Goal: Information Seeking & Learning: Learn about a topic

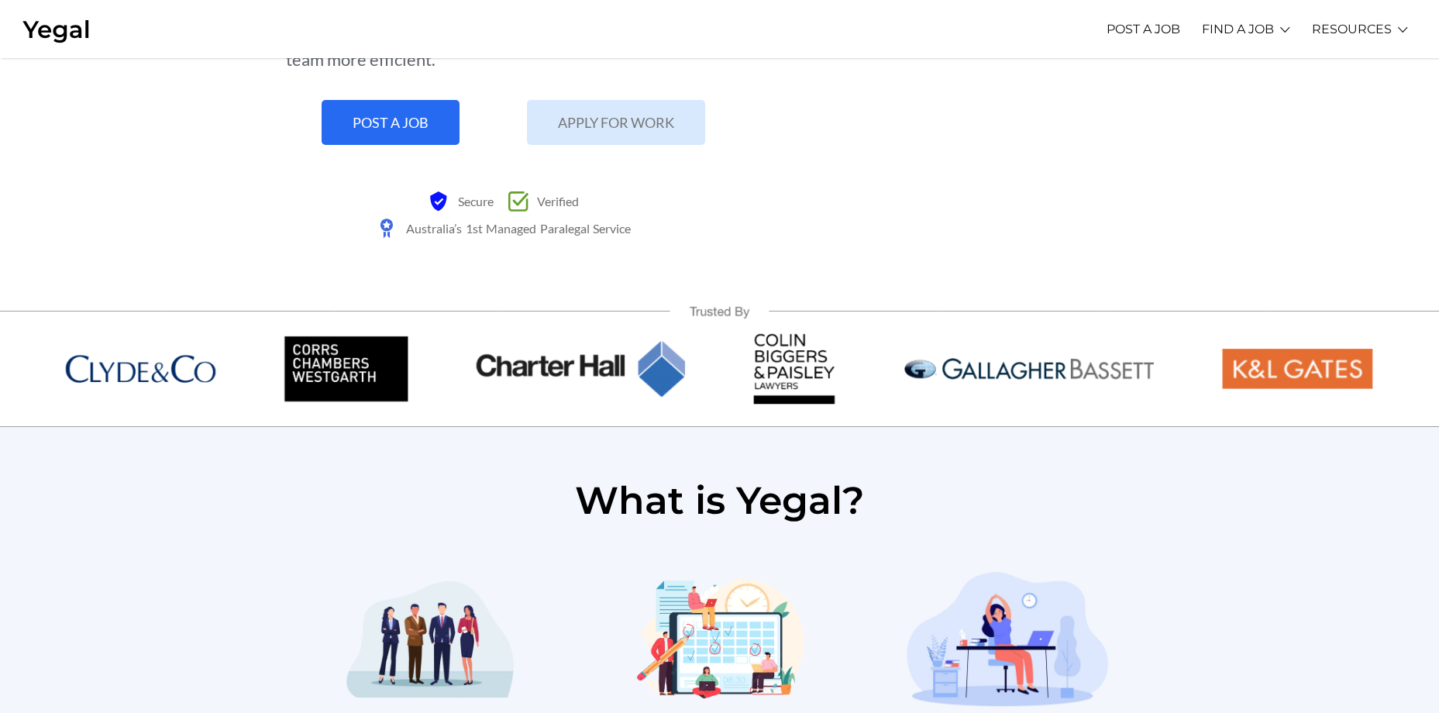
scroll to position [542, 0]
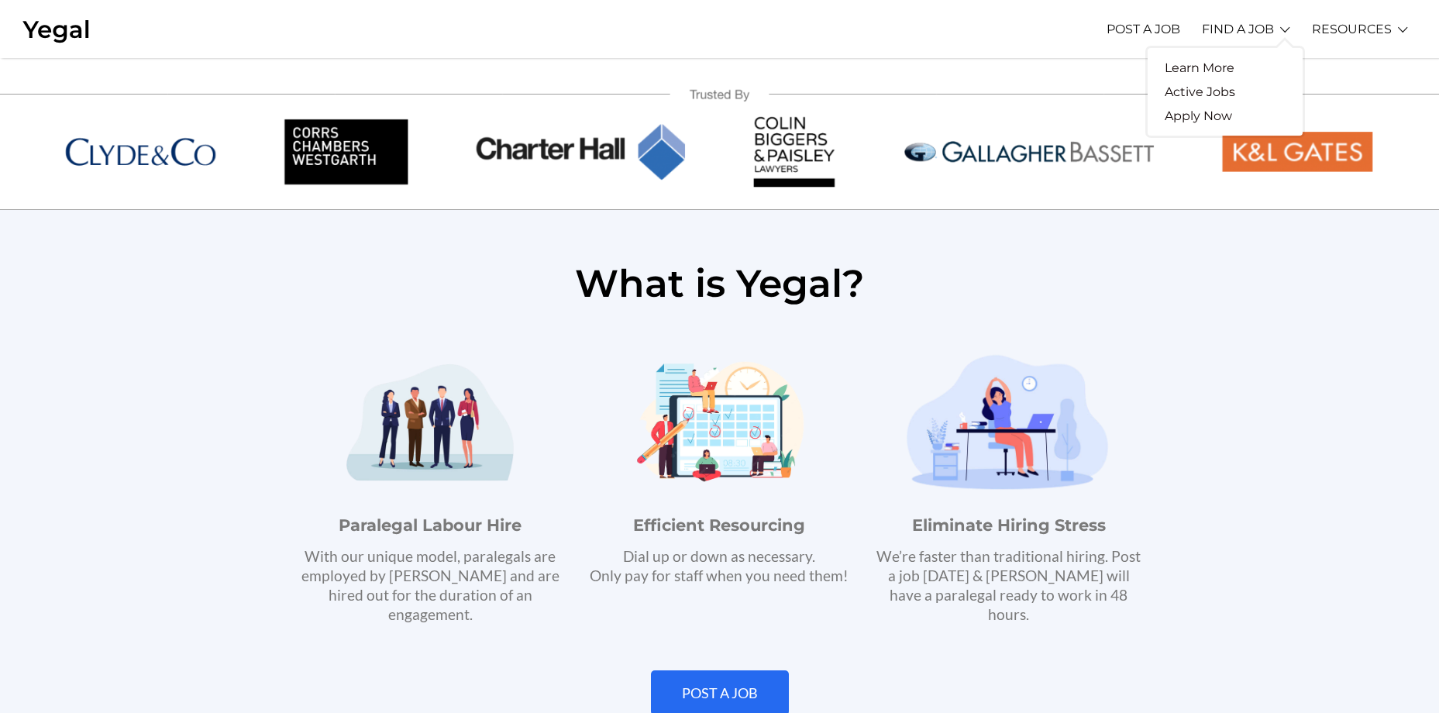
click at [1286, 28] on li "FIND A JOB Learn More Active Jobs Apply Now" at bounding box center [1246, 29] width 88 height 43
click at [1219, 88] on link "Active Jobs" at bounding box center [1200, 92] width 105 height 24
